Goal: Navigation & Orientation: Find specific page/section

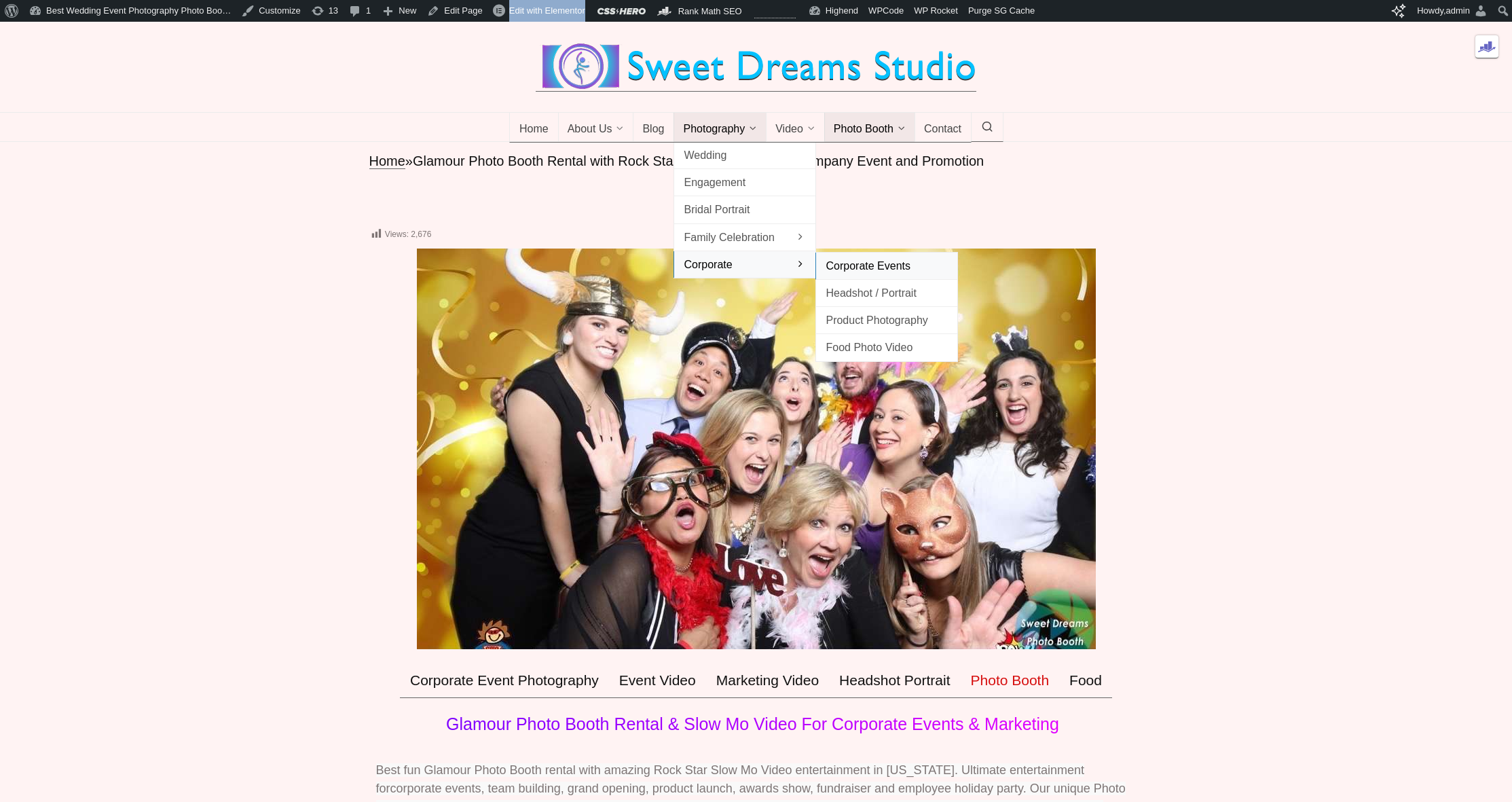
click at [838, 275] on span "Corporate Events" at bounding box center [887, 266] width 123 height 18
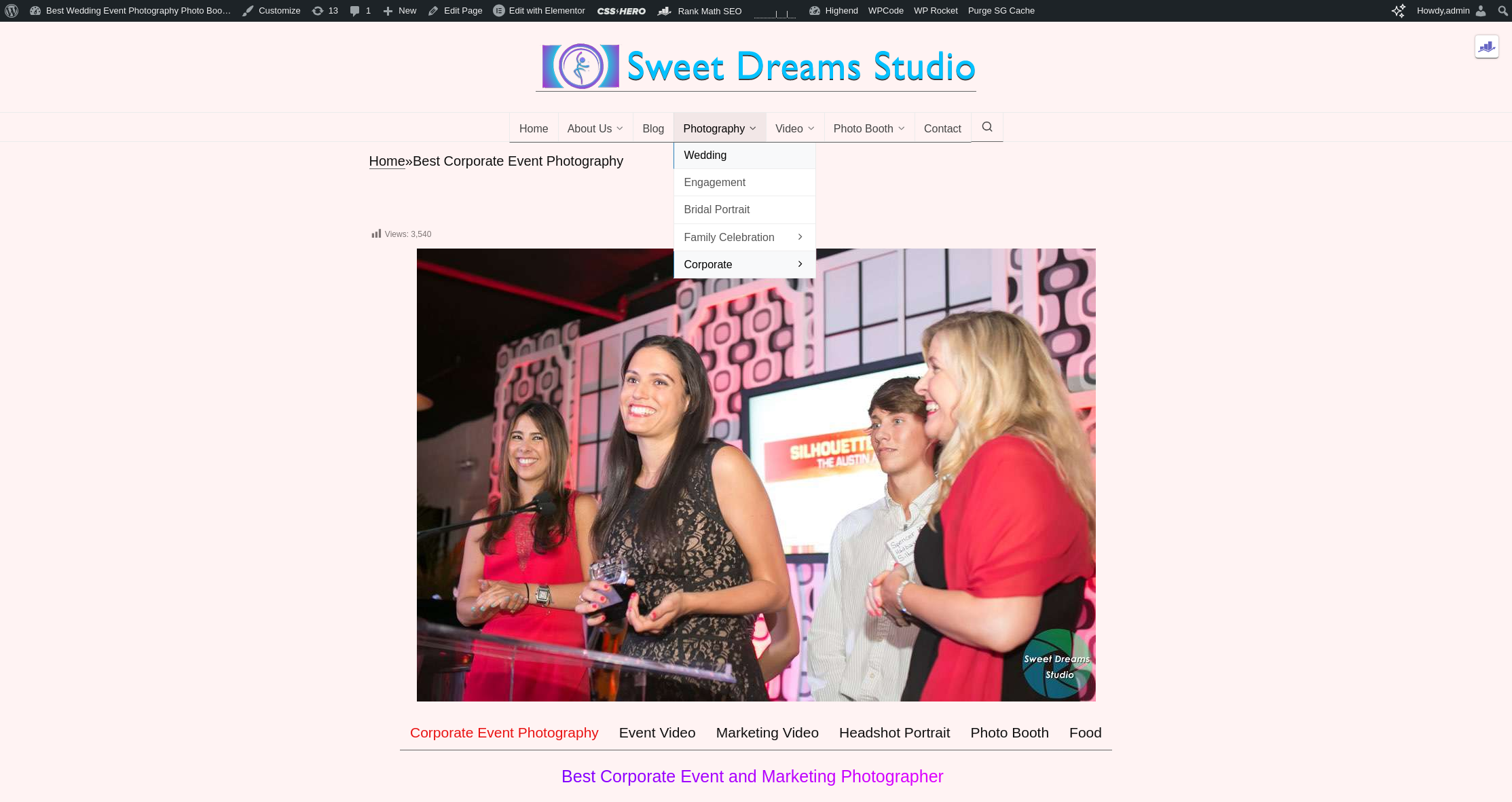
click at [747, 164] on span "Wedding" at bounding box center [745, 155] width 123 height 18
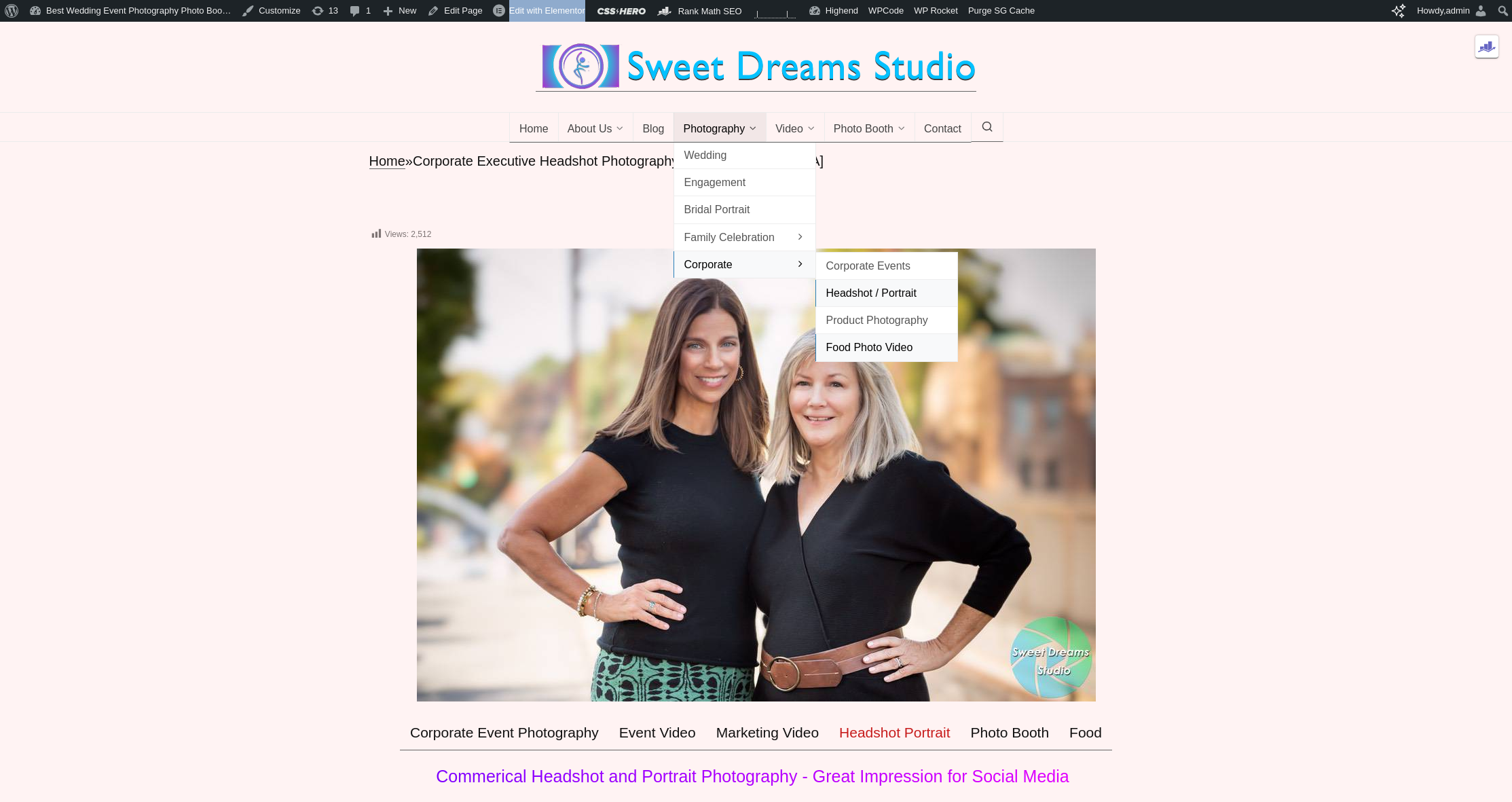
click at [892, 357] on span "Food Photo Video" at bounding box center [887, 347] width 123 height 18
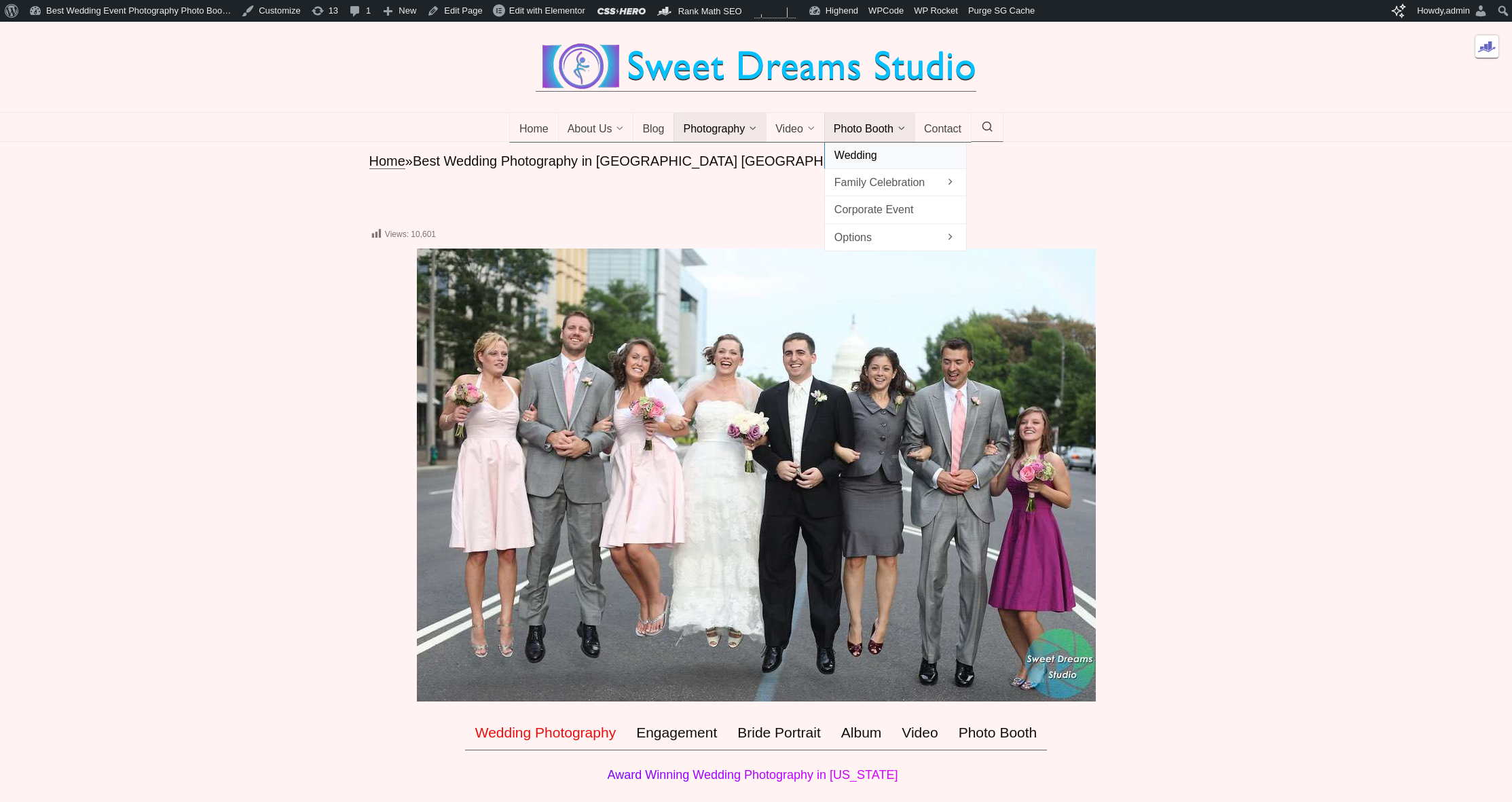
click at [894, 164] on span "Wedding" at bounding box center [896, 155] width 123 height 18
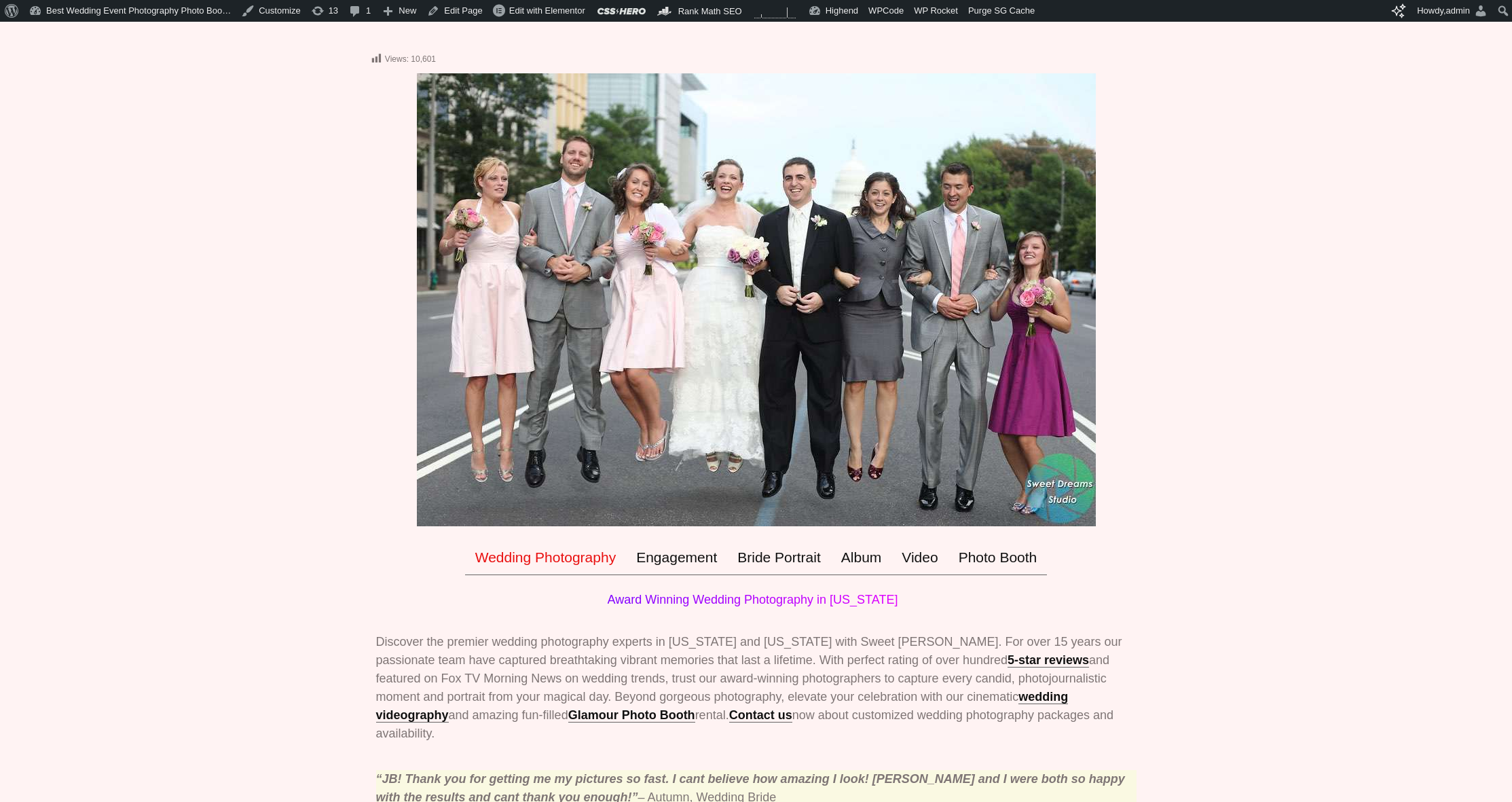
scroll to position [150, 0]
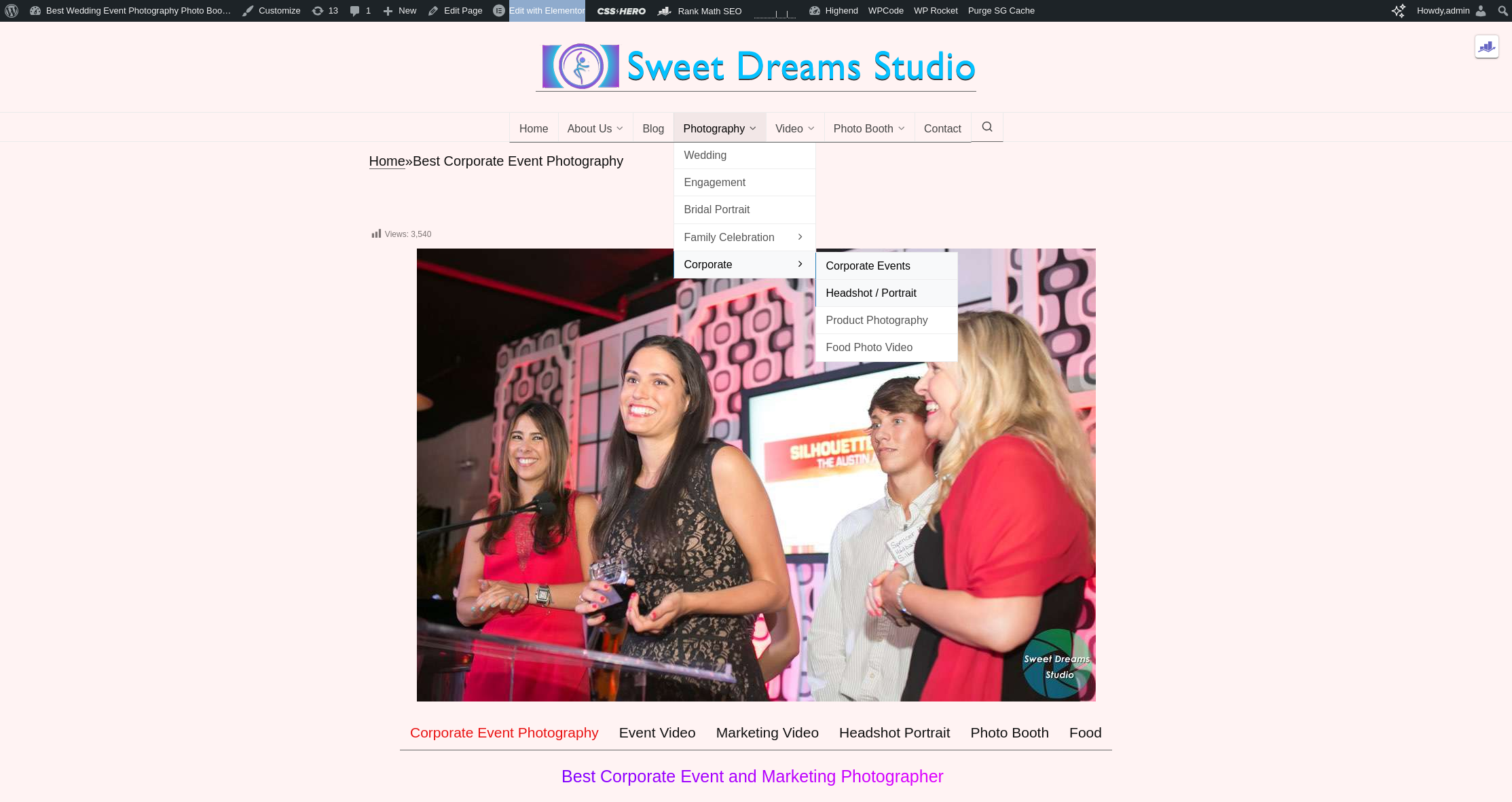
click at [889, 302] on span "Headshot / Portrait" at bounding box center [887, 293] width 123 height 18
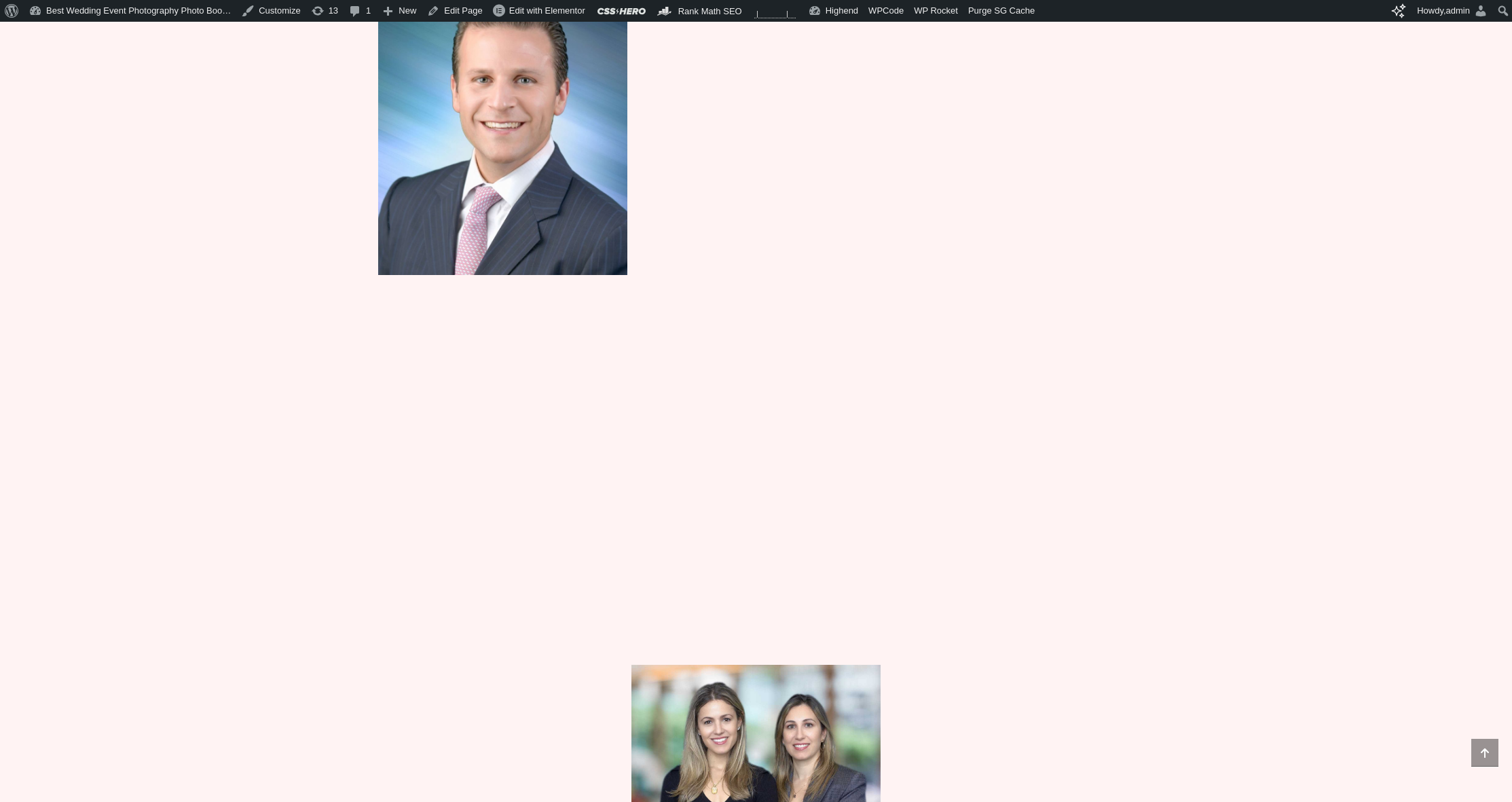
scroll to position [1210, 0]
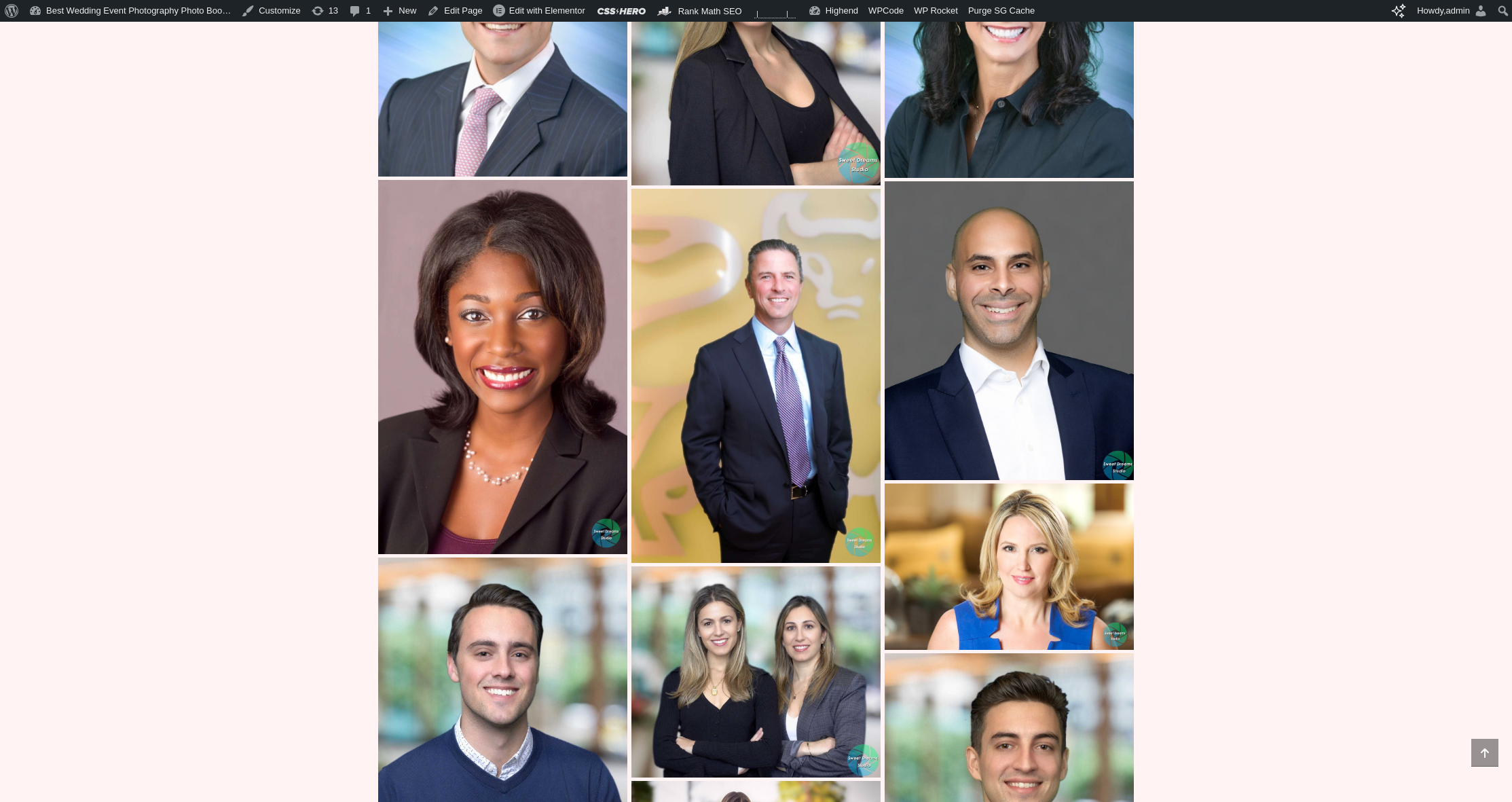
click at [987, 327] on img at bounding box center [1010, 331] width 250 height 299
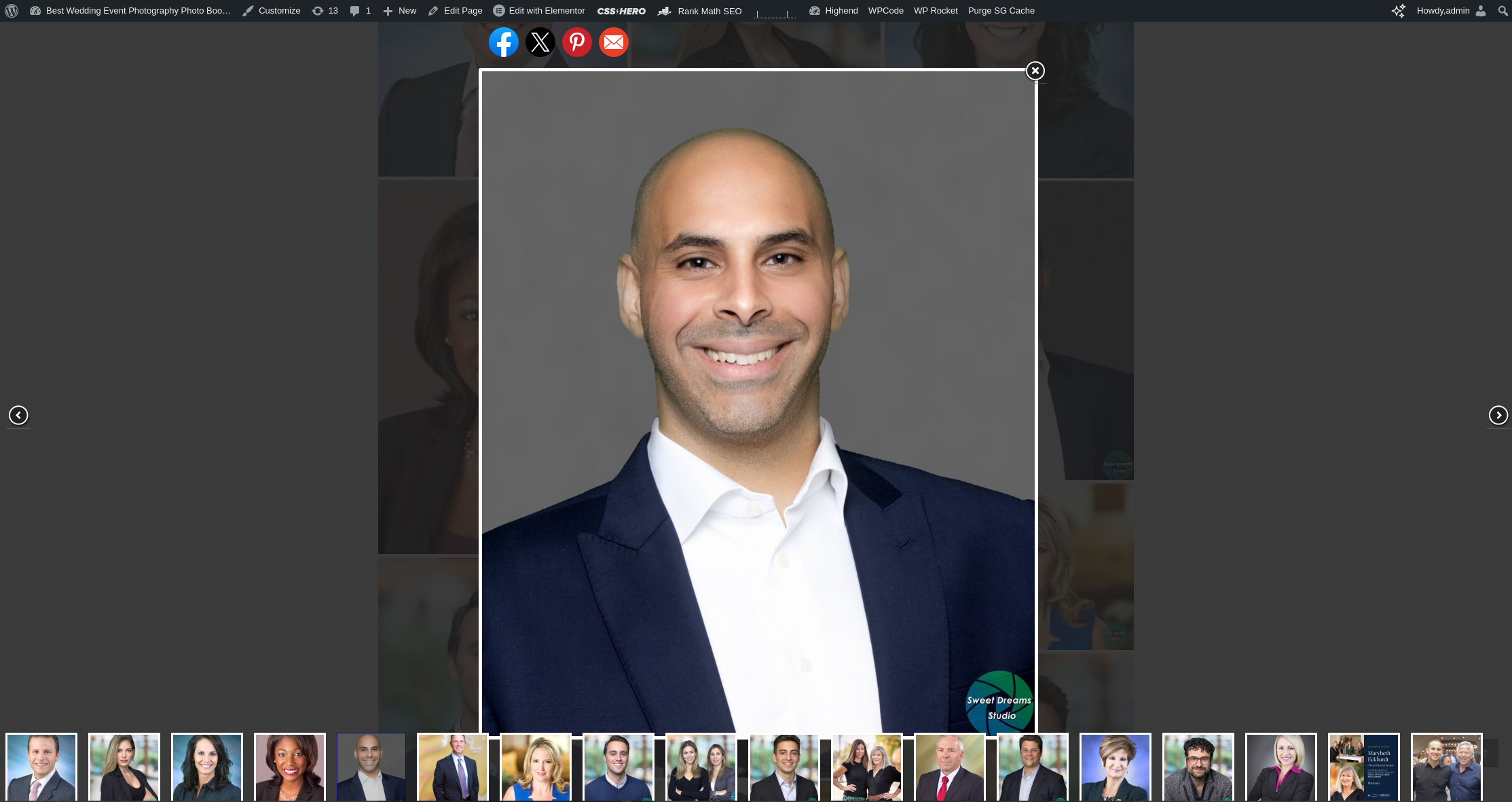
click at [282, 127] on div "Share on Facebook Share on Twitter Share on Pinterest Share on Email" at bounding box center [759, 404] width 1518 height 807
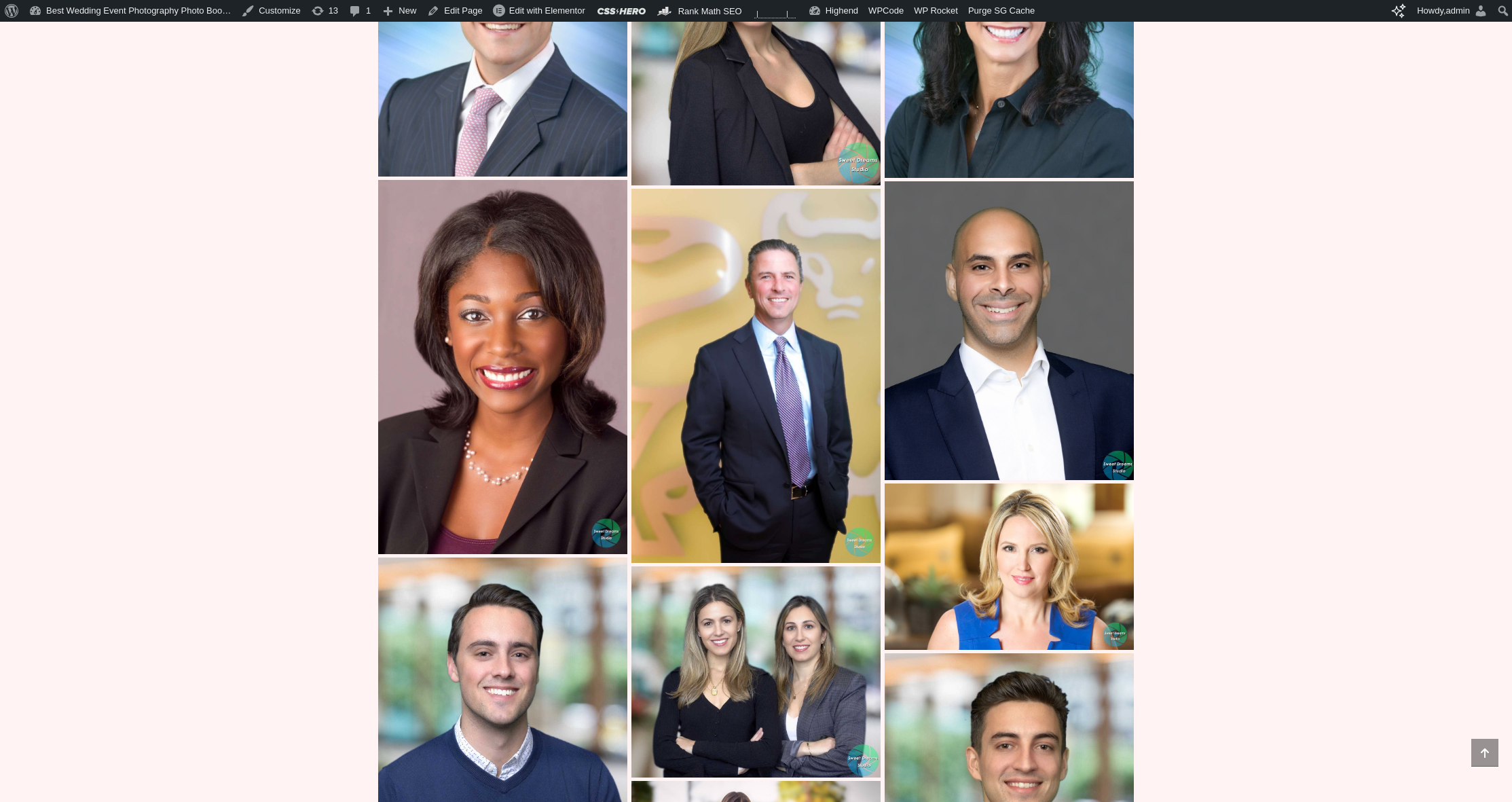
click at [749, 300] on img at bounding box center [756, 376] width 250 height 374
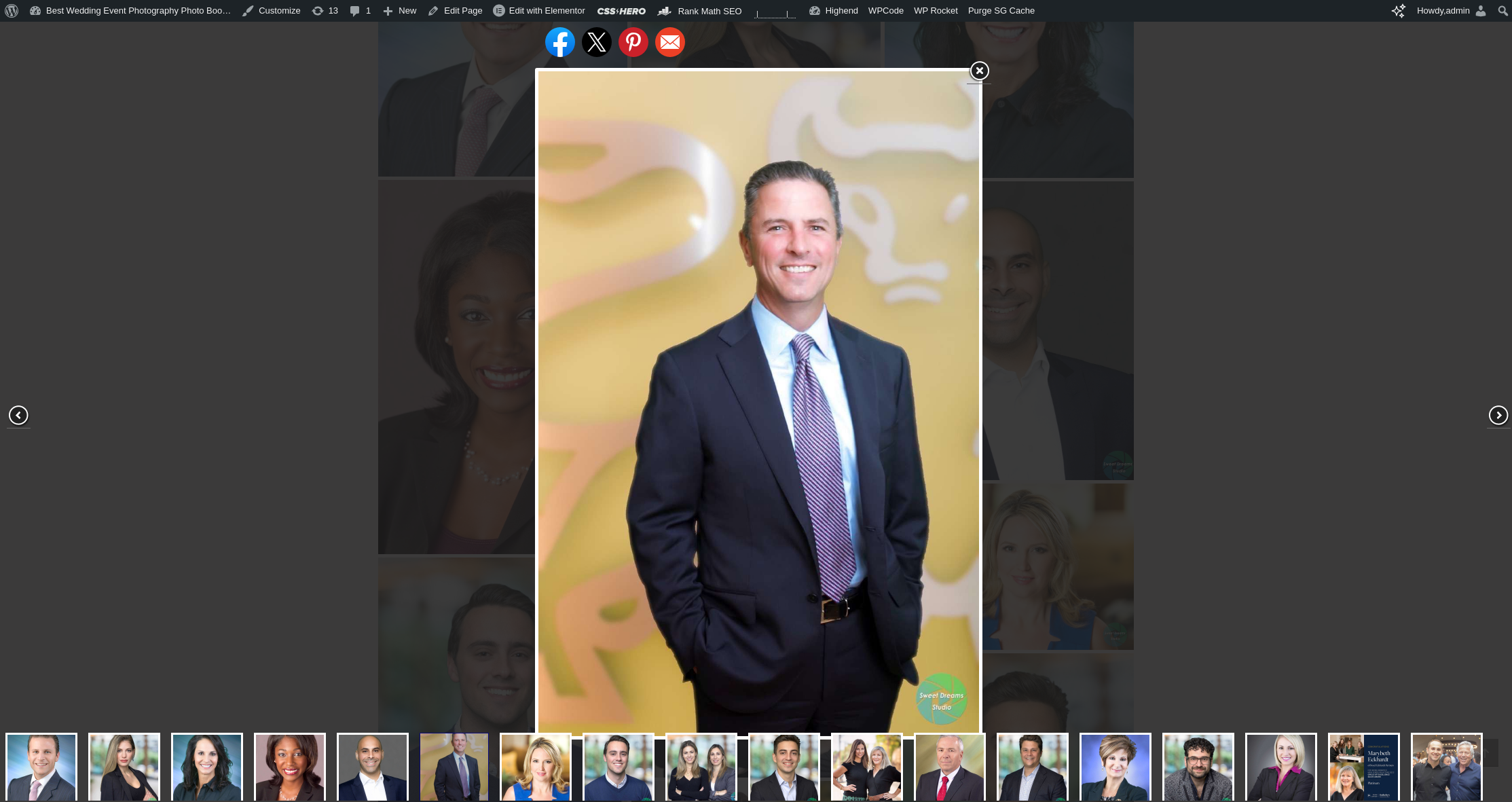
click at [259, 148] on div "Share on Facebook Share on Twitter Share on Pinterest Share on Email" at bounding box center [759, 404] width 1518 height 807
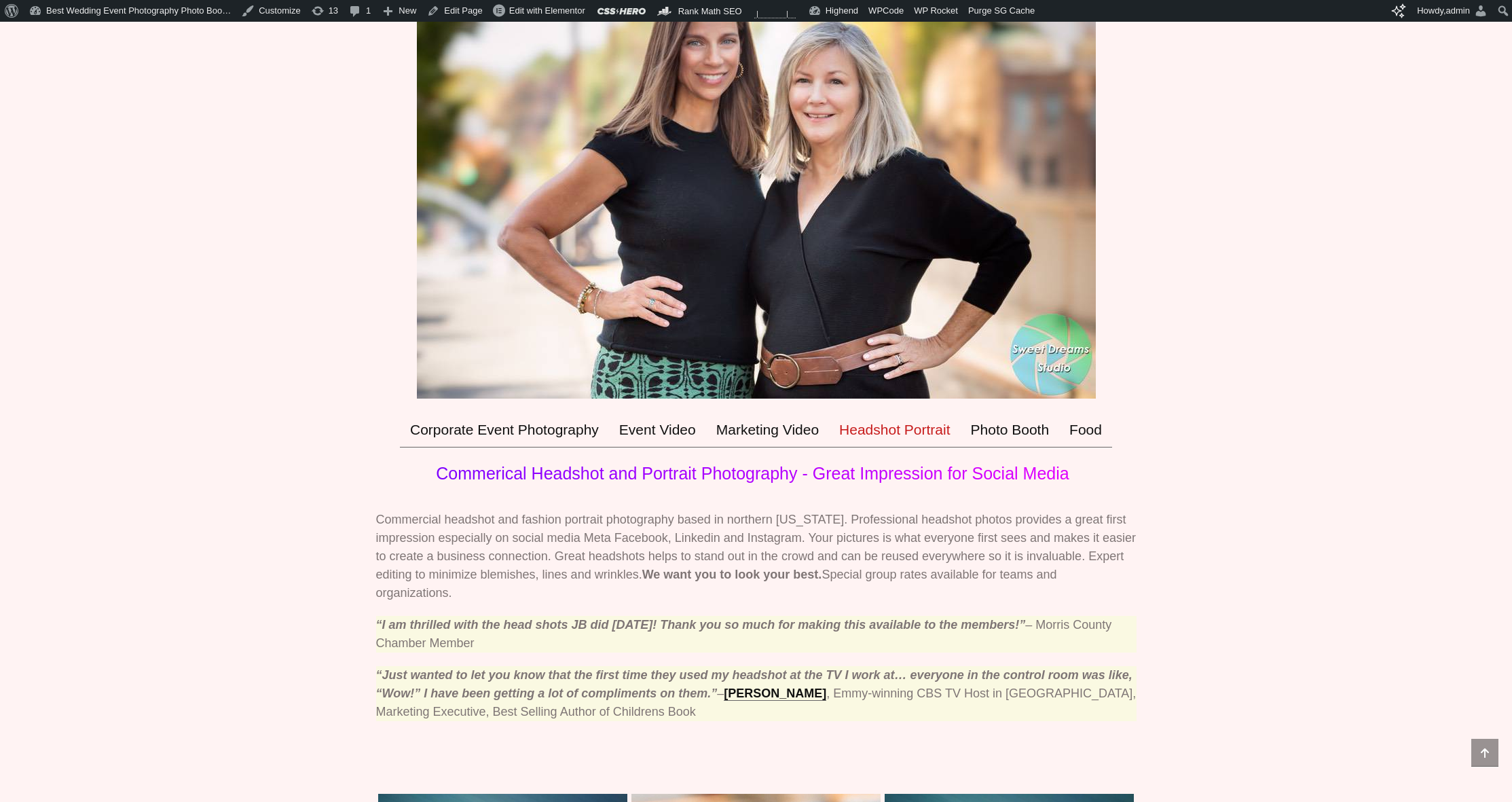
scroll to position [674, 0]
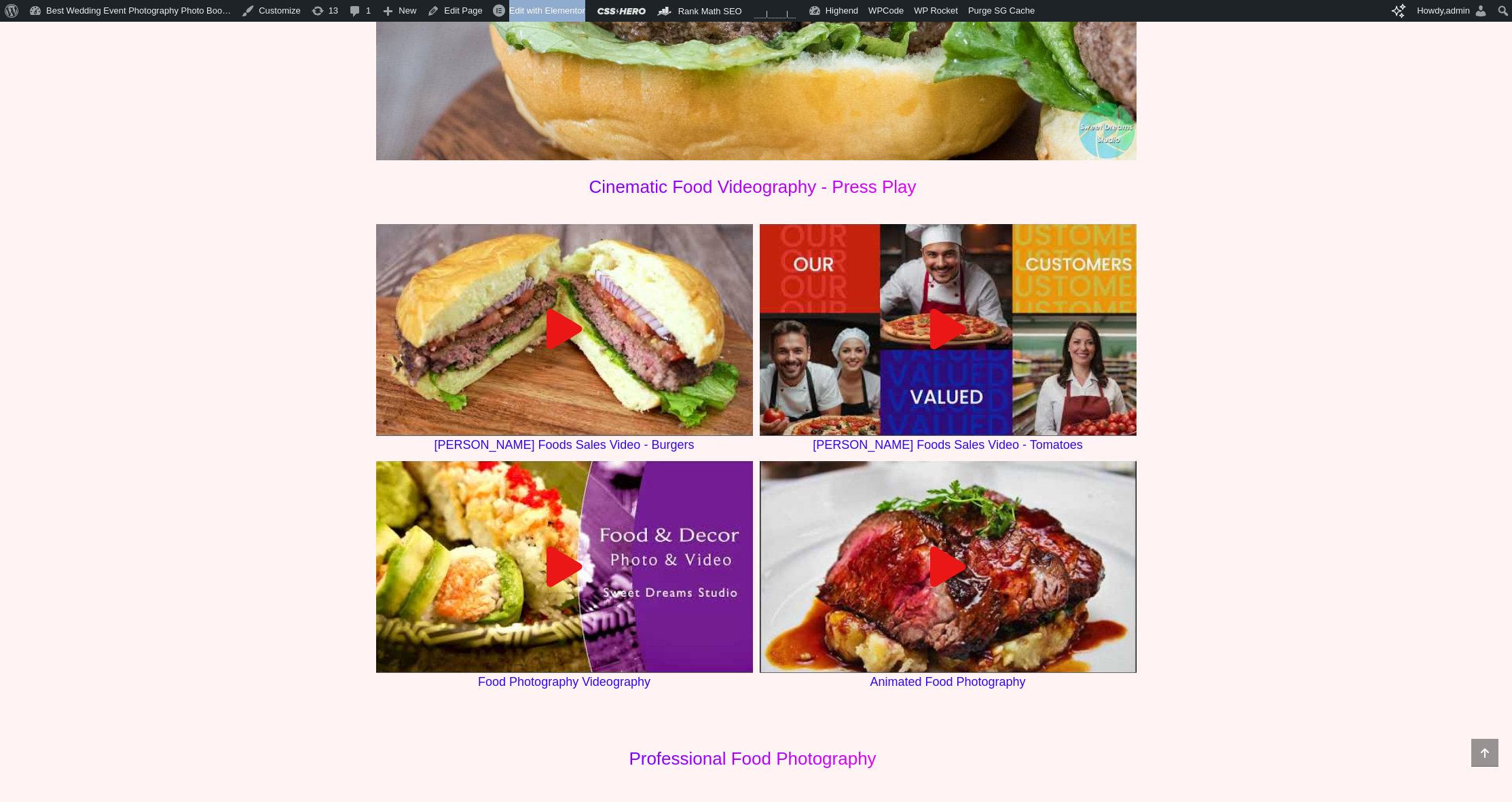
scroll to position [1306, 0]
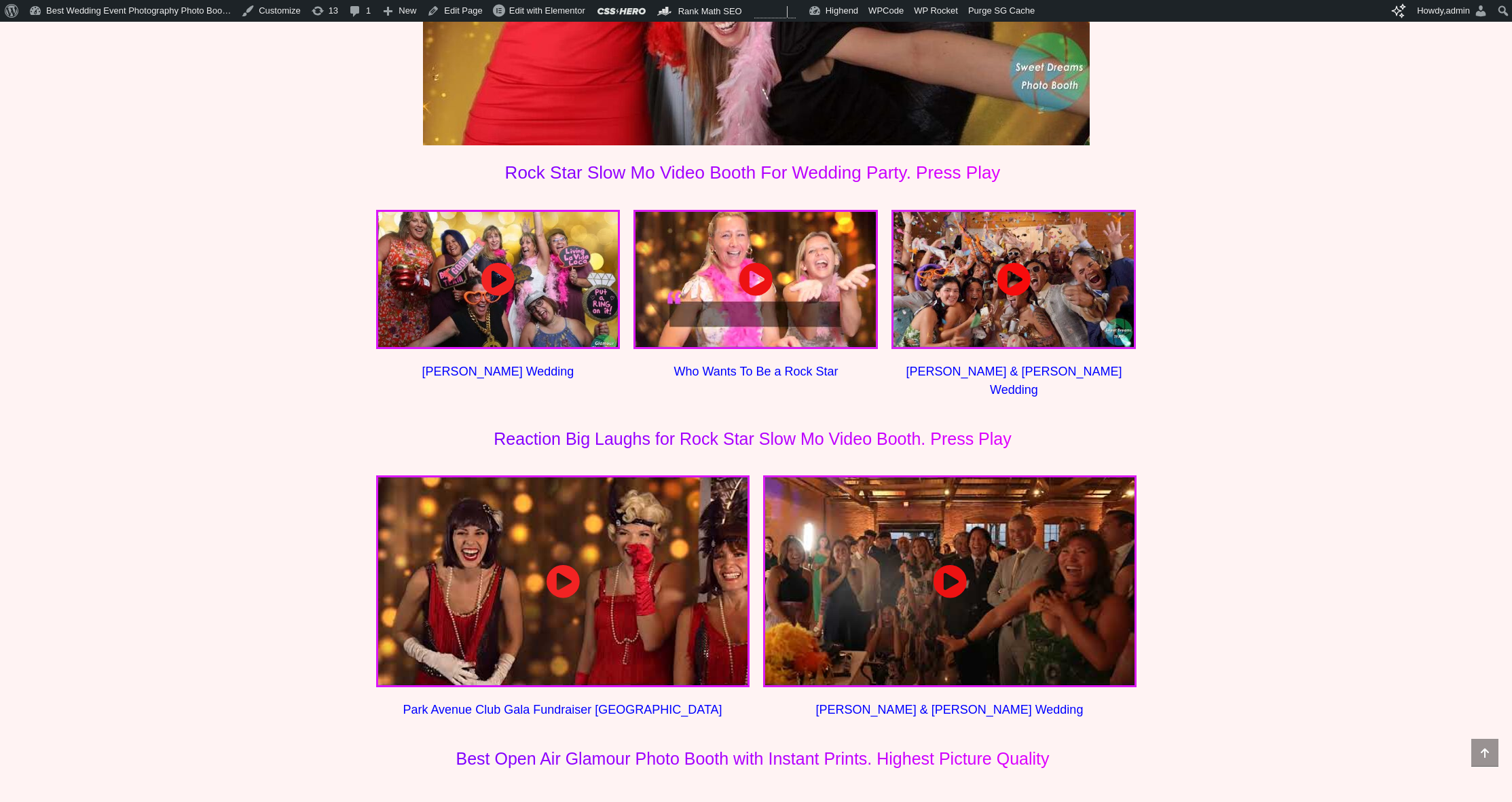
scroll to position [2347, 0]
